Goal: Check status: Check status

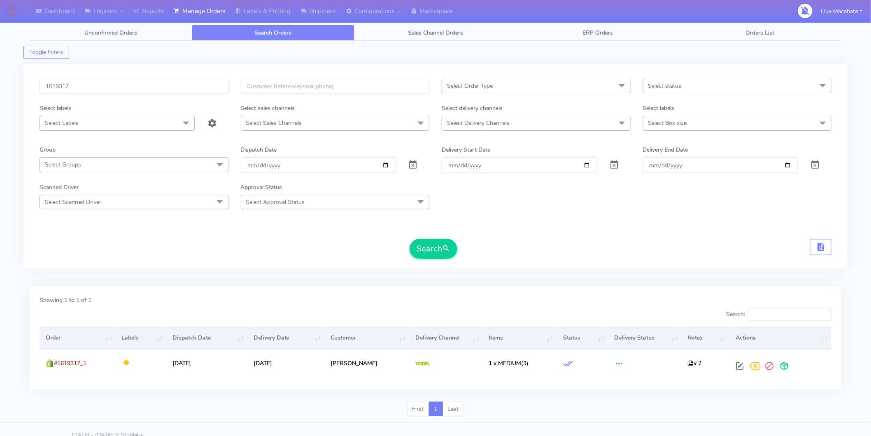
click at [138, 84] on input "1619317" at bounding box center [134, 86] width 189 height 15
type input "1617737"
drag, startPoint x: 432, startPoint y: 246, endPoint x: 441, endPoint y: 250, distance: 9.2
click at [432, 247] on button "Search" at bounding box center [434, 249] width 48 height 20
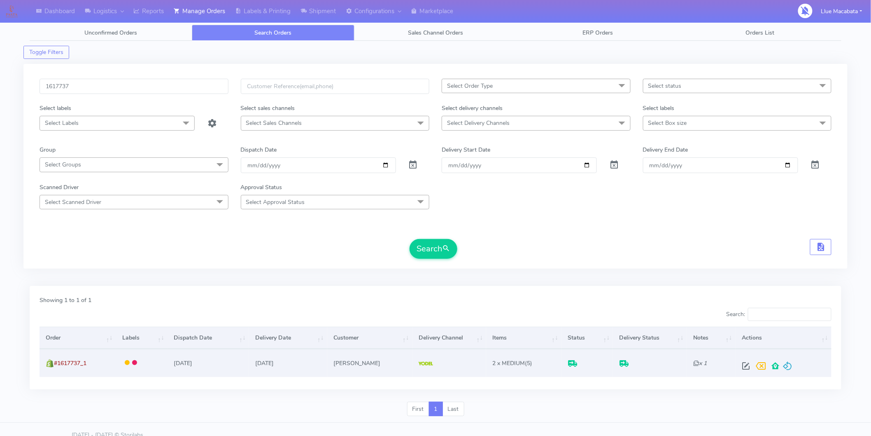
click at [748, 364] on span at bounding box center [746, 368] width 15 height 8
select select "5"
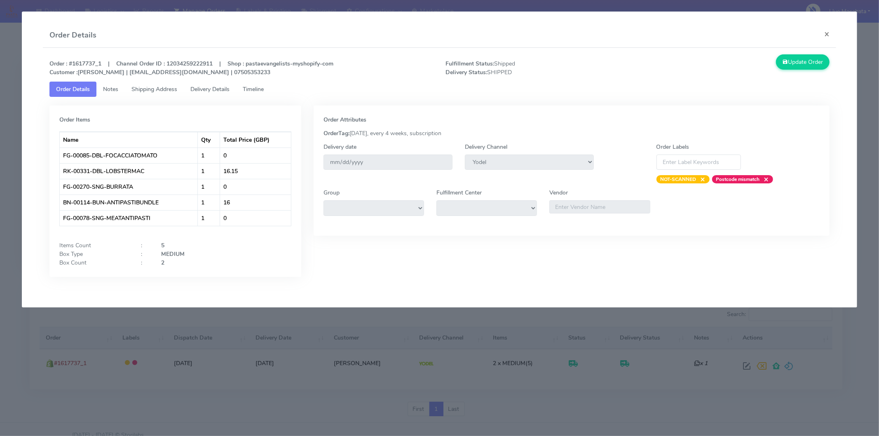
click at [266, 95] on tabset "Order Details Notes Shipping Address Delivery Details Timeline Order Items Name…" at bounding box center [439, 186] width 780 height 208
click at [264, 88] on span "Timeline" at bounding box center [253, 89] width 21 height 8
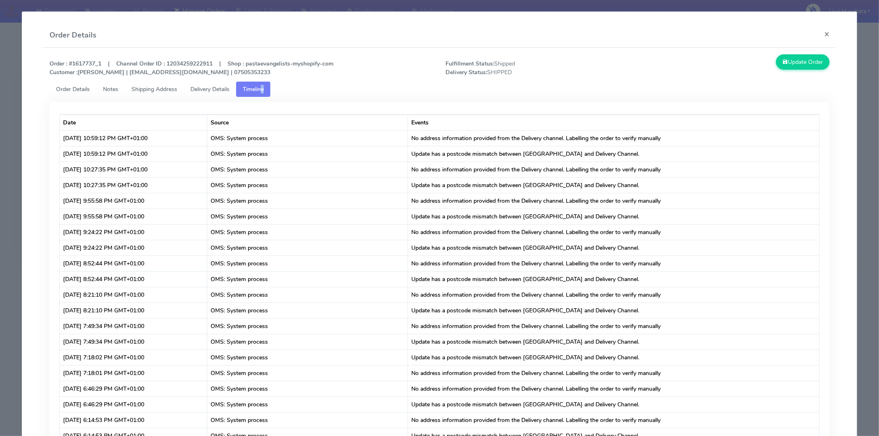
click at [228, 86] on span "Delivery Details" at bounding box center [209, 89] width 39 height 8
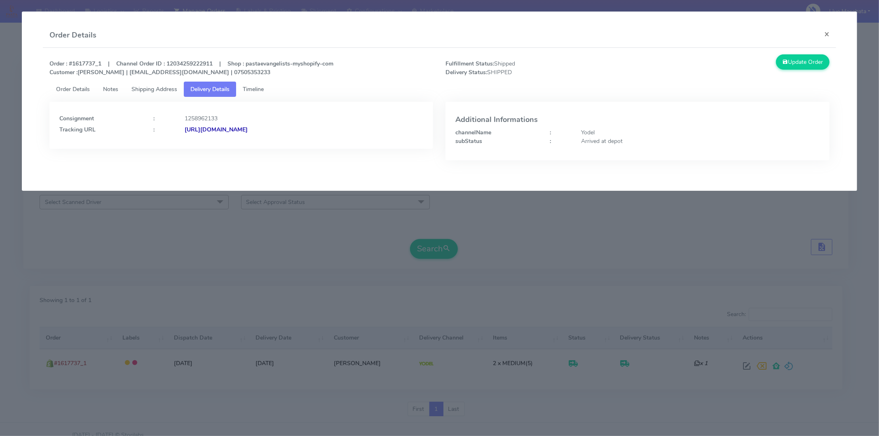
click at [248, 127] on strong "[URL][DOMAIN_NAME]" at bounding box center [216, 130] width 63 height 8
